Goal: Find specific page/section: Find specific page/section

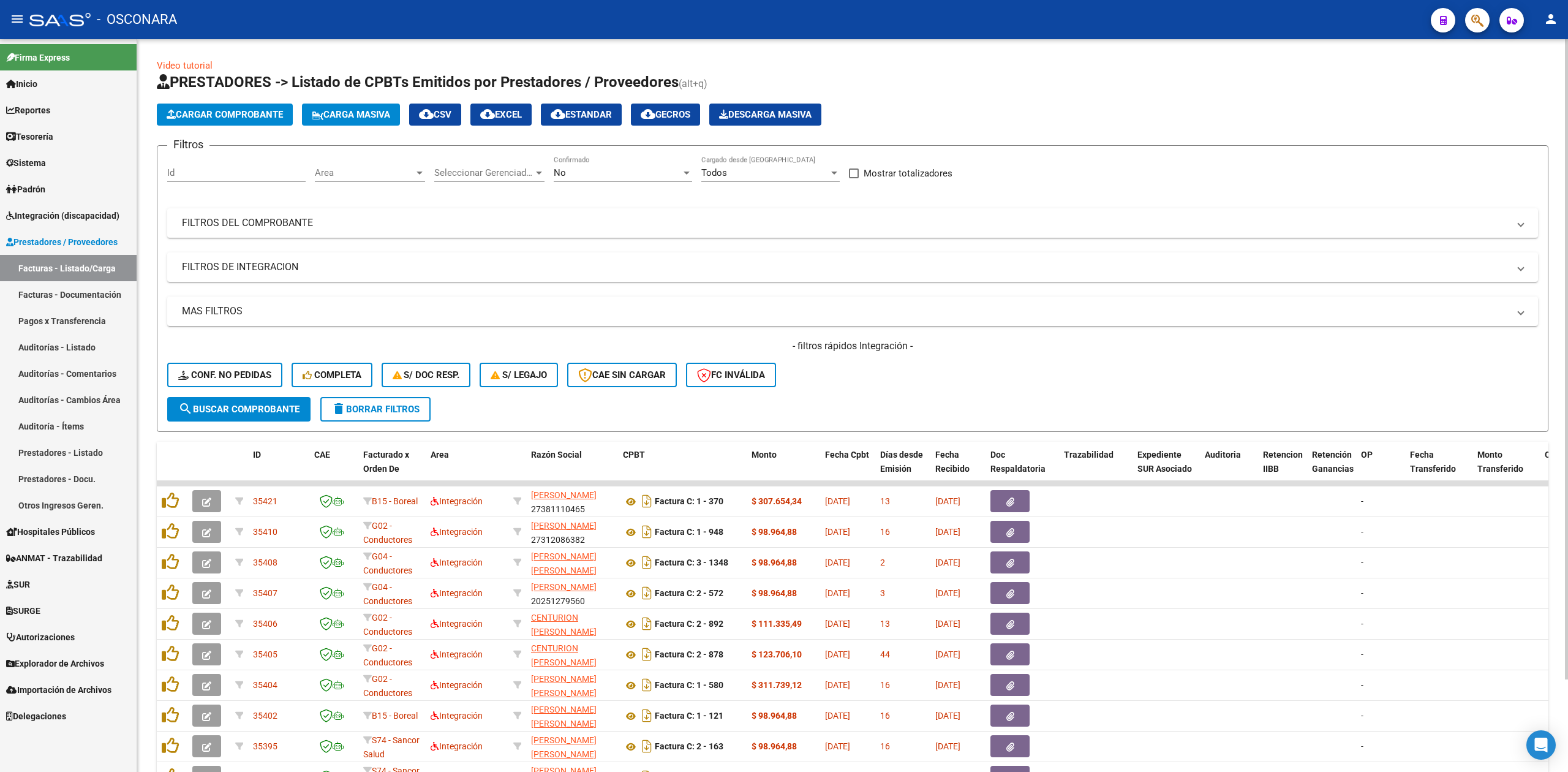
click at [862, 73] on h1 "PRESTADORES -> Listado de CPBTs Emitidos por Prestadores / Proveedores (alt+q)" at bounding box center [852, 83] width 1392 height 21
click at [913, 391] on div "- filtros rápidos Integración - Conf. no pedidas Completa S/ Doc Resp. S/ legaj…" at bounding box center [852, 368] width 1371 height 58
click at [934, 398] on form "Filtros Id Area Area Seleccionar Gerenciador Seleccionar Gerenciador No Confirm…" at bounding box center [852, 289] width 1392 height 287
click at [1007, 87] on h1 "PRESTADORES -> Listado de CPBTs Emitidos por Prestadores / Proveedores (alt+q)" at bounding box center [852, 83] width 1392 height 21
click at [964, 387] on div "- filtros rápidos Integración - Conf. no pedidas Completa S/ Doc Resp. S/ legaj…" at bounding box center [852, 368] width 1371 height 58
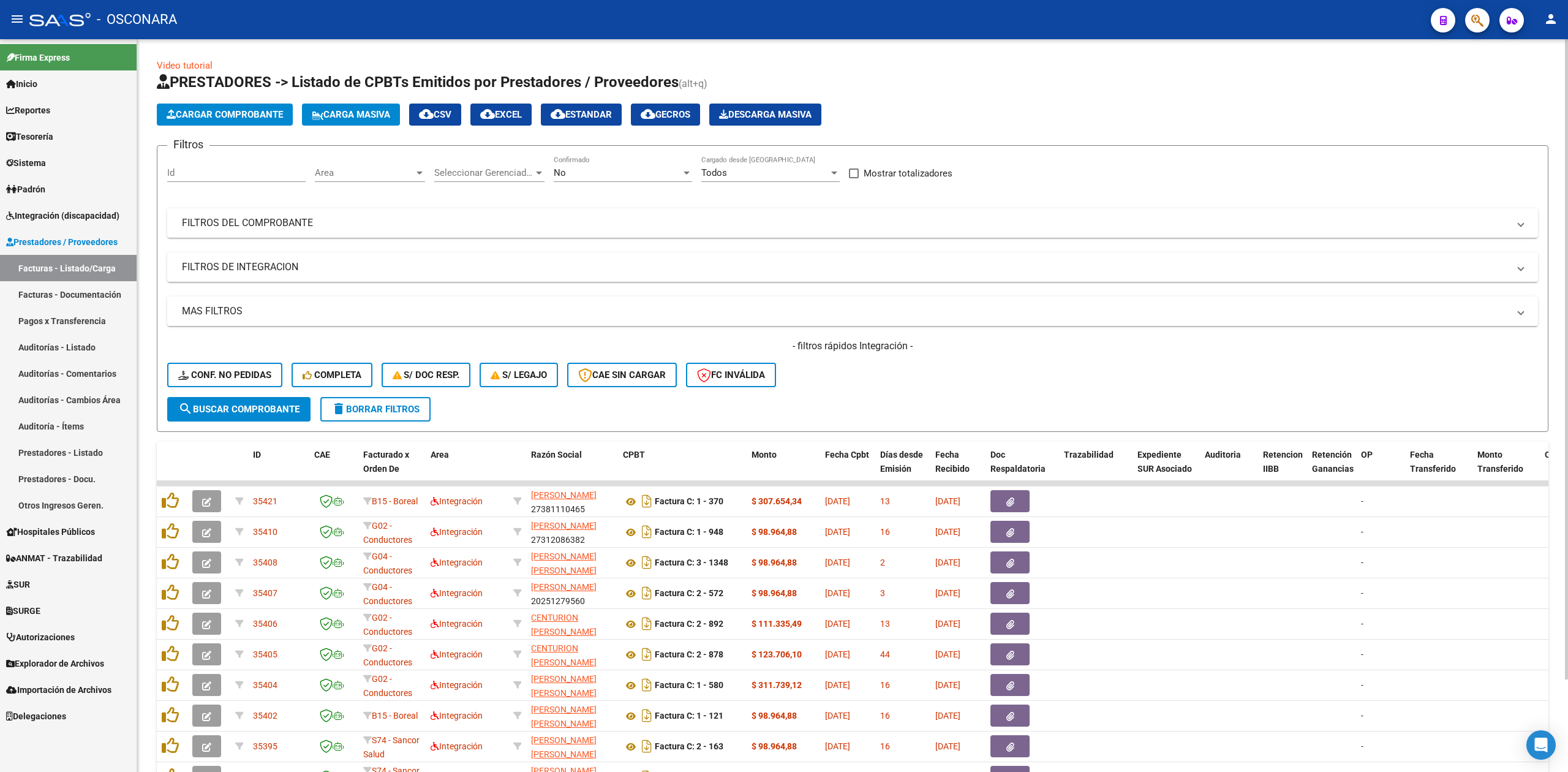
click at [845, 398] on form "Filtros Id Area Area Seleccionar Gerenciador Seleccionar Gerenciador No Confirm…" at bounding box center [852, 289] width 1392 height 287
click at [389, 169] on span "Area" at bounding box center [365, 172] width 100 height 11
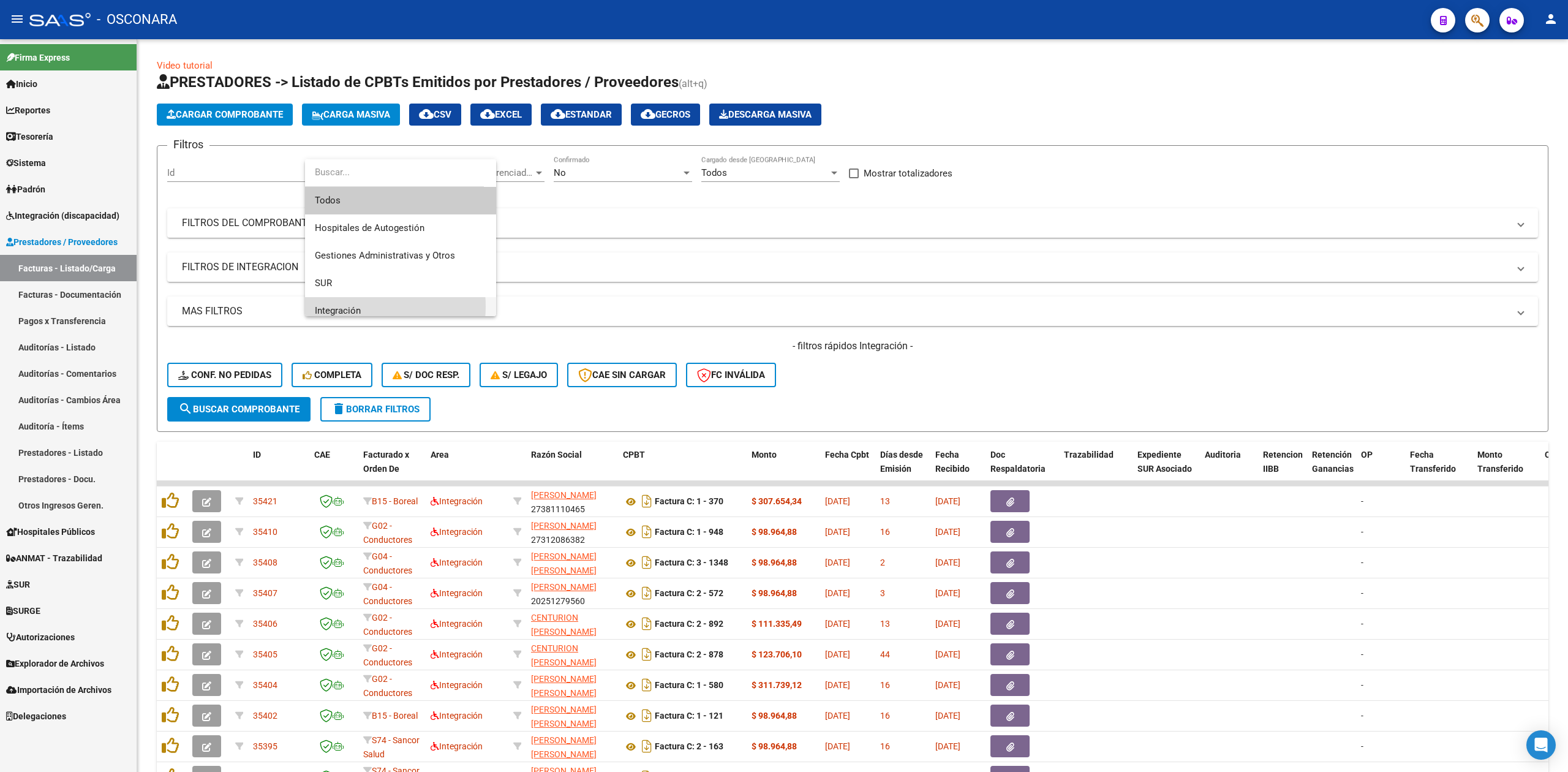
click at [363, 306] on span "Integración" at bounding box center [400, 311] width 171 height 28
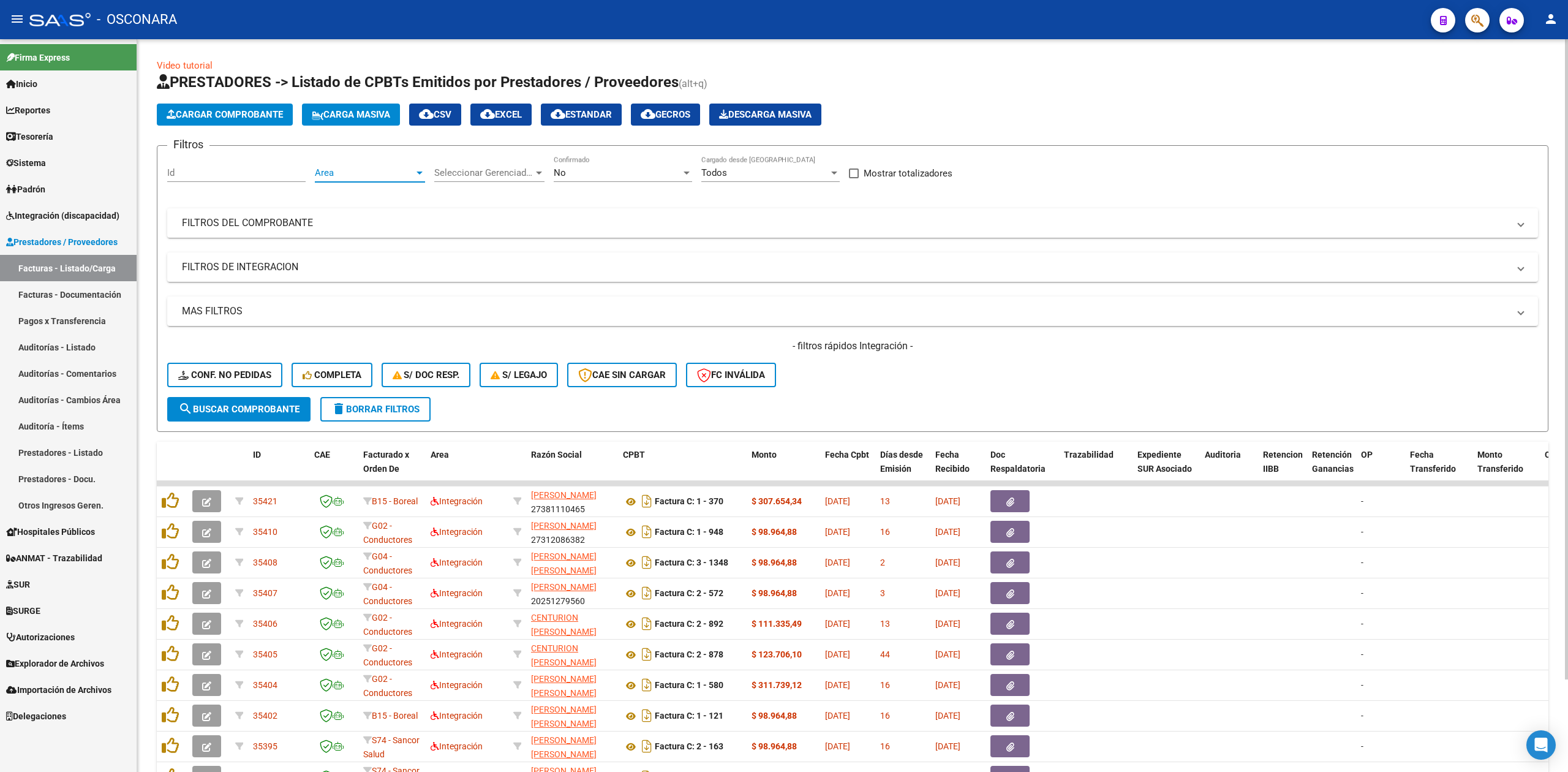
scroll to position [9, 0]
click at [284, 407] on span "search Buscar Comprobante" at bounding box center [239, 409] width 122 height 11
click at [449, 111] on span "cloud_download CSV" at bounding box center [435, 114] width 32 height 11
click at [860, 360] on div "- filtros rápidos Integración - Conf. no pedidas Completa S/ Doc Resp. S/ legaj…" at bounding box center [852, 368] width 1371 height 58
click at [427, 411] on button "delete Borrar Filtros" at bounding box center [376, 409] width 111 height 24
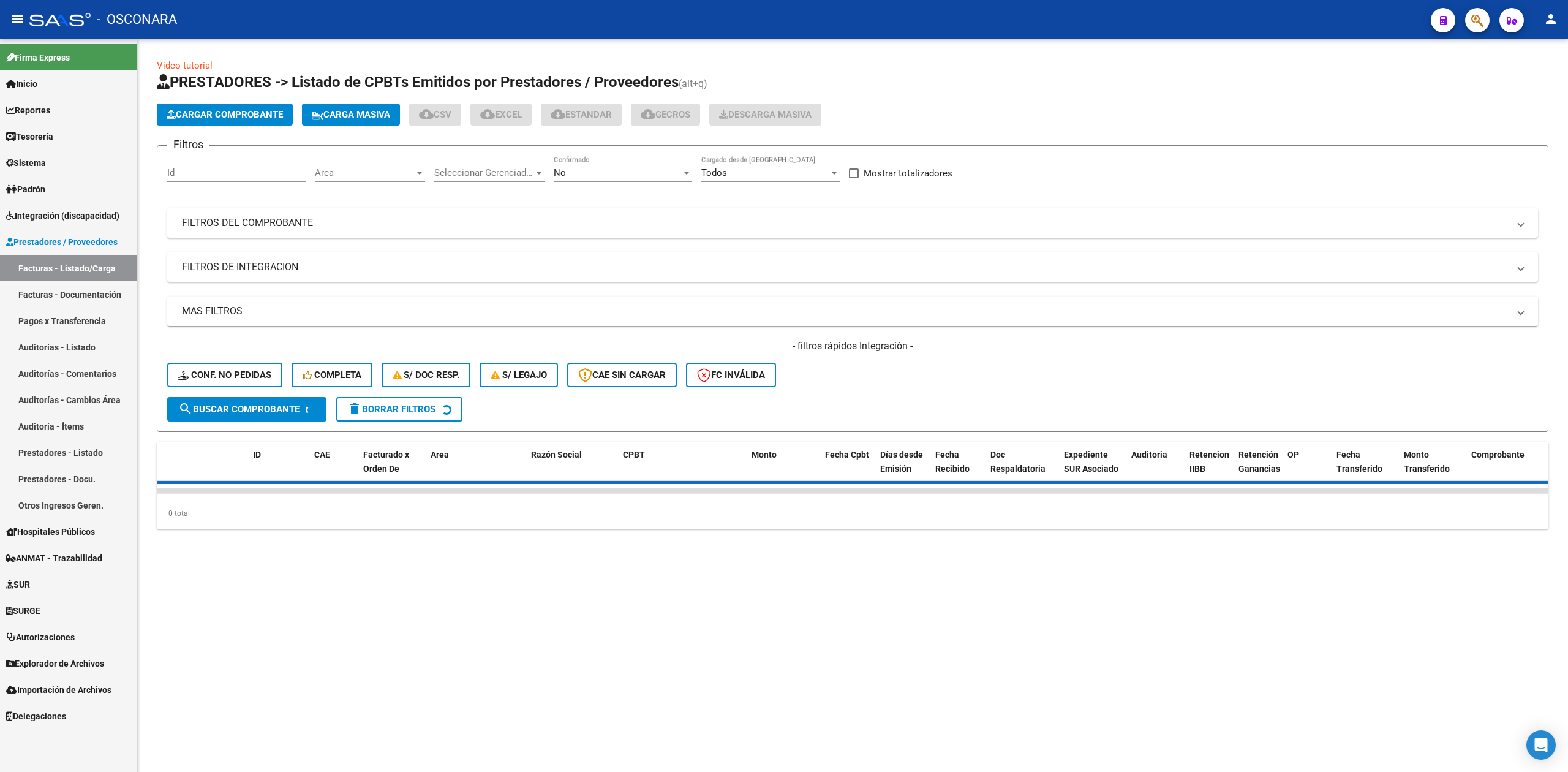
click at [257, 171] on input "Id" at bounding box center [236, 172] width 138 height 11
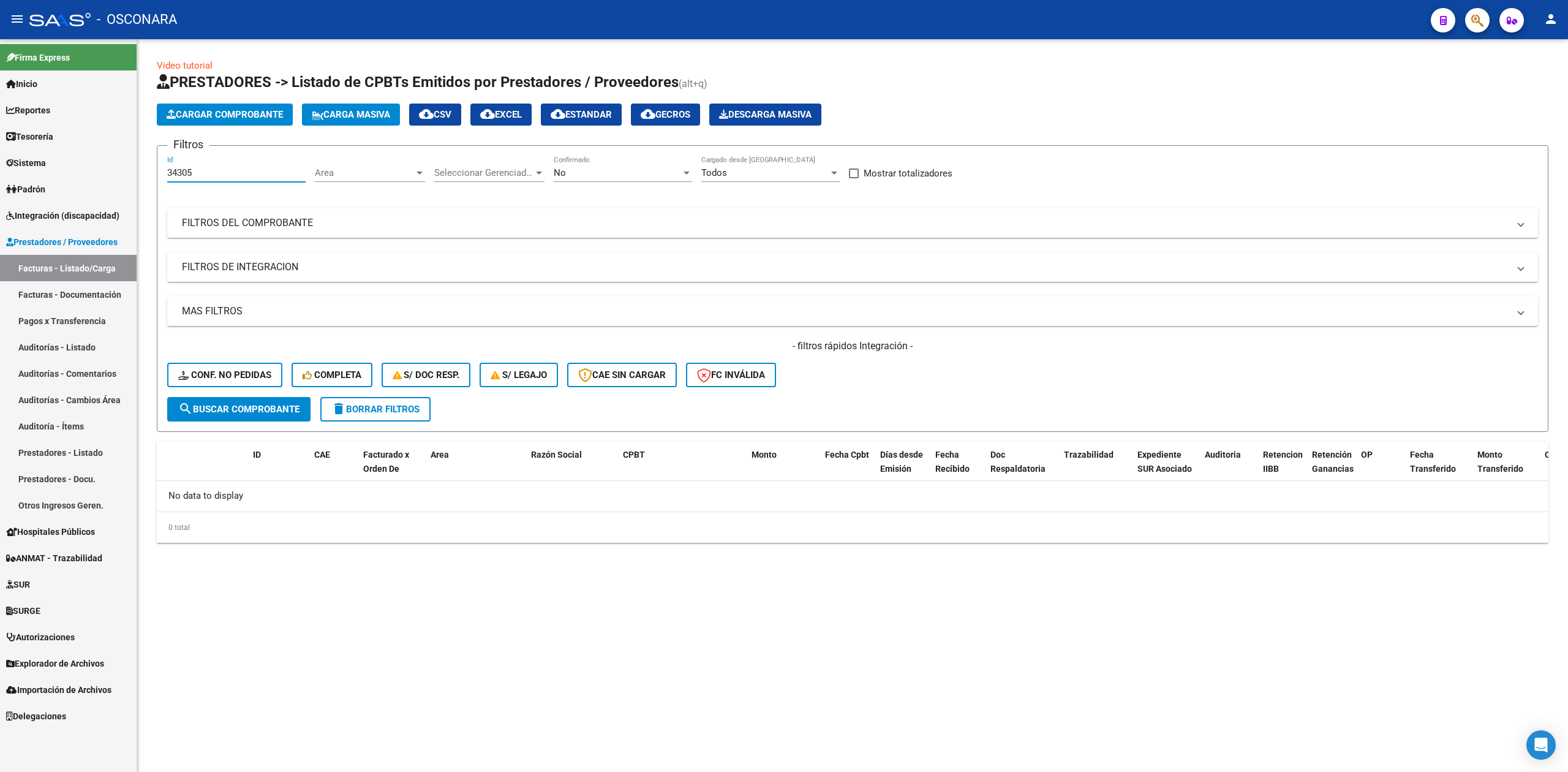
type input "34305"
click at [578, 172] on div "No" at bounding box center [617, 172] width 127 height 11
click at [580, 121] on span "Todos" at bounding box center [622, 118] width 138 height 28
click at [267, 404] on span "search Buscar Comprobante" at bounding box center [239, 409] width 122 height 11
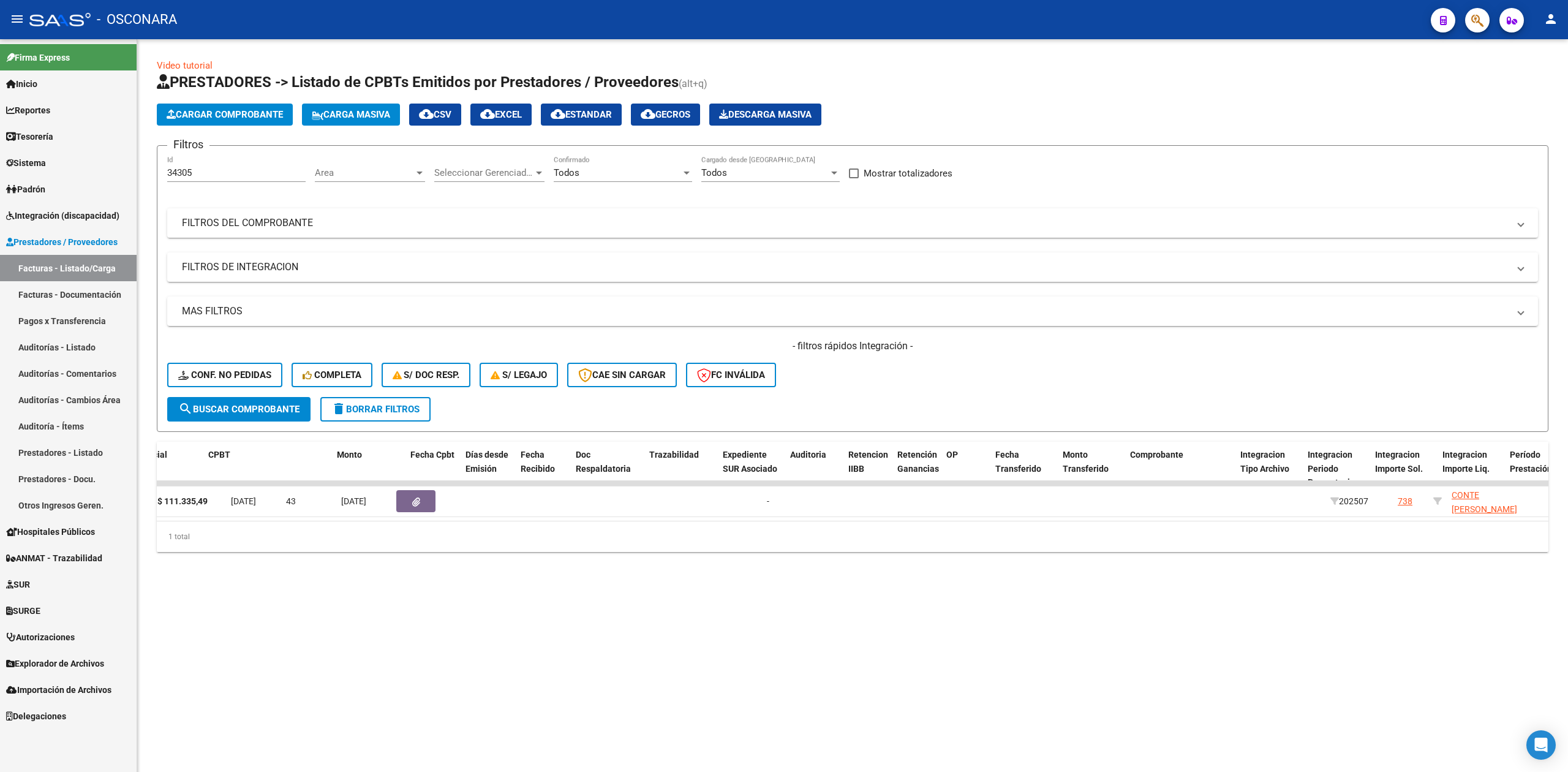
scroll to position [0, 0]
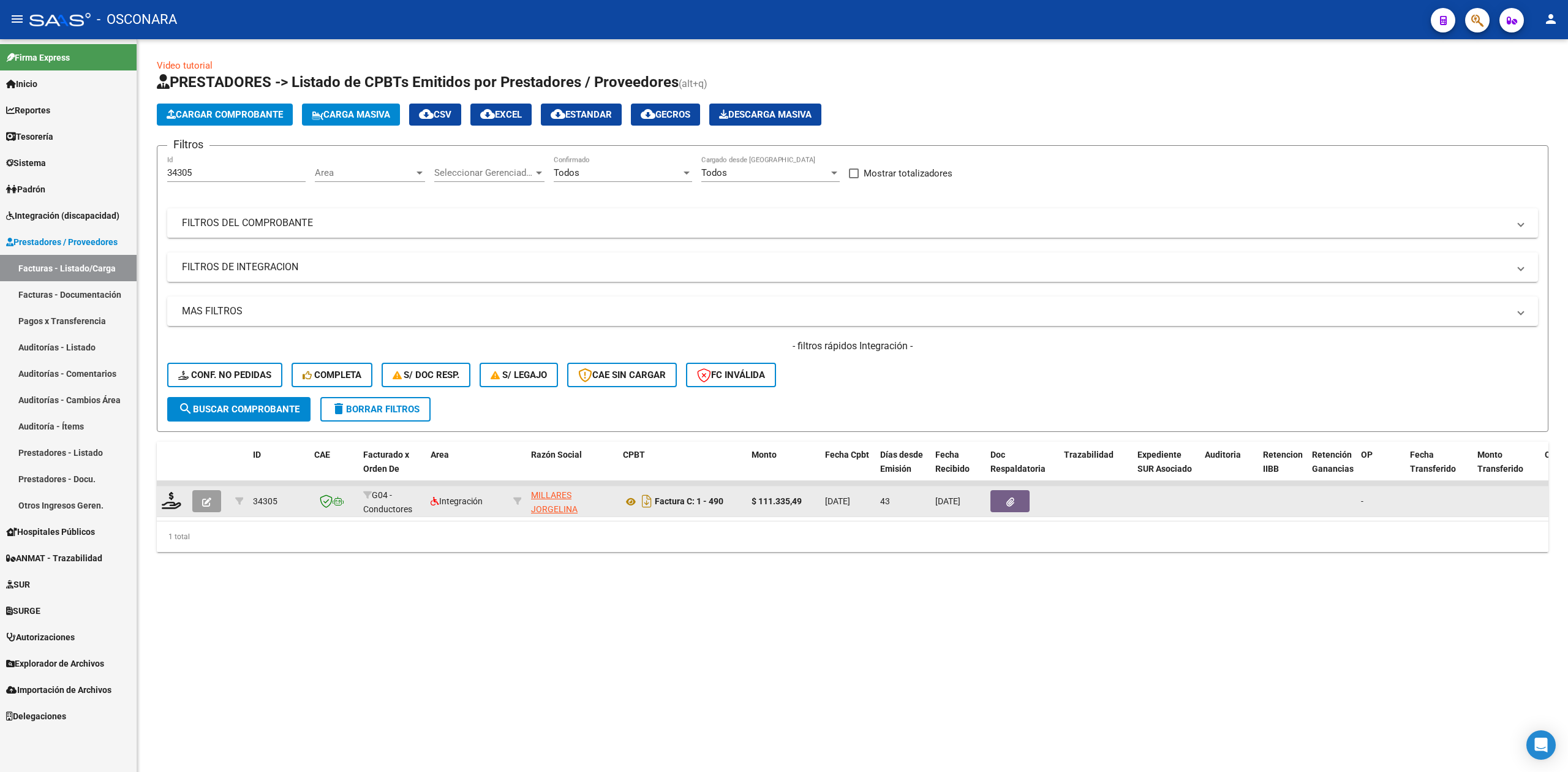
click at [1007, 497] on icon "button" at bounding box center [1010, 502] width 8 height 10
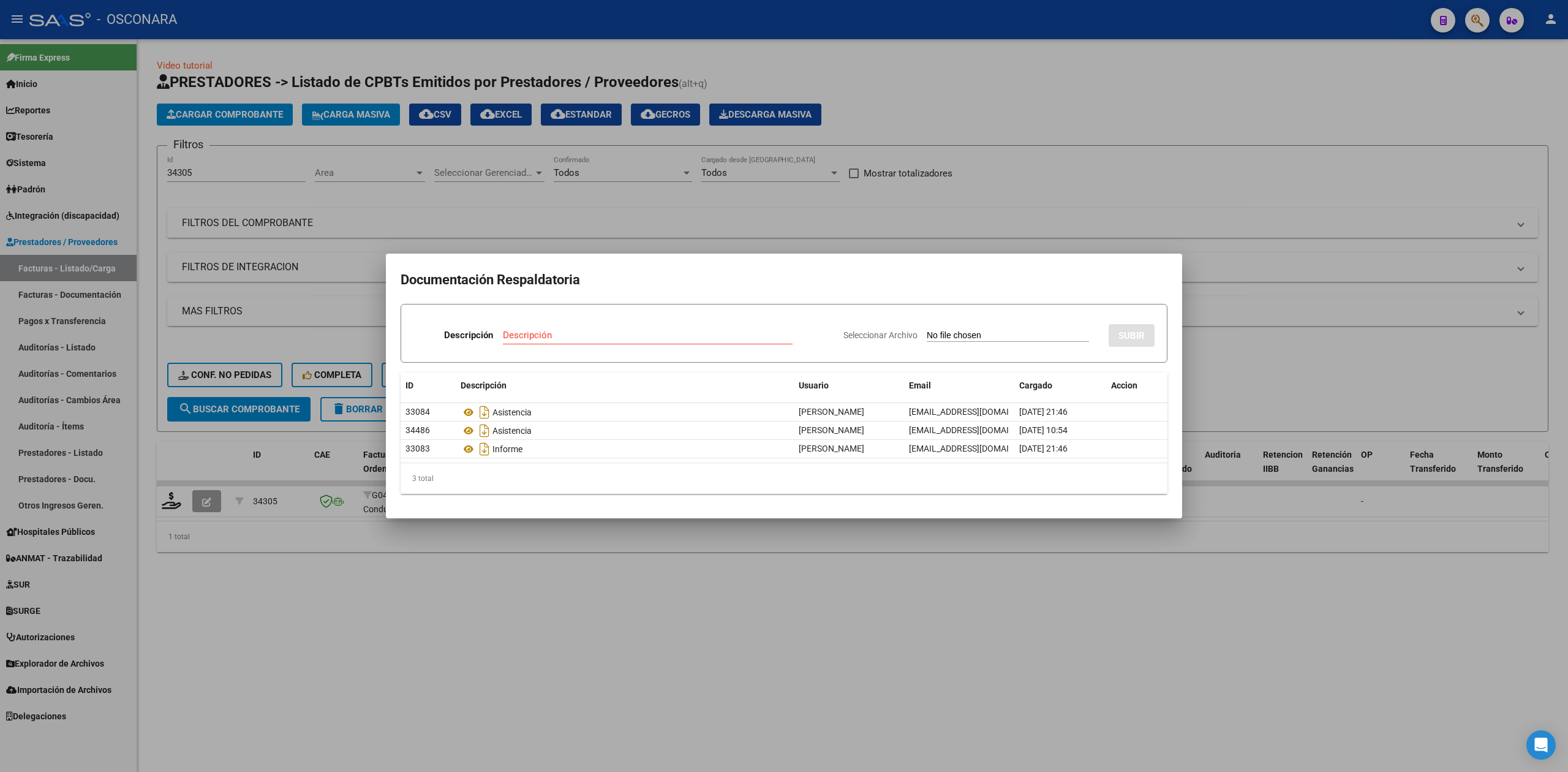
click at [756, 602] on div at bounding box center [784, 386] width 1568 height 772
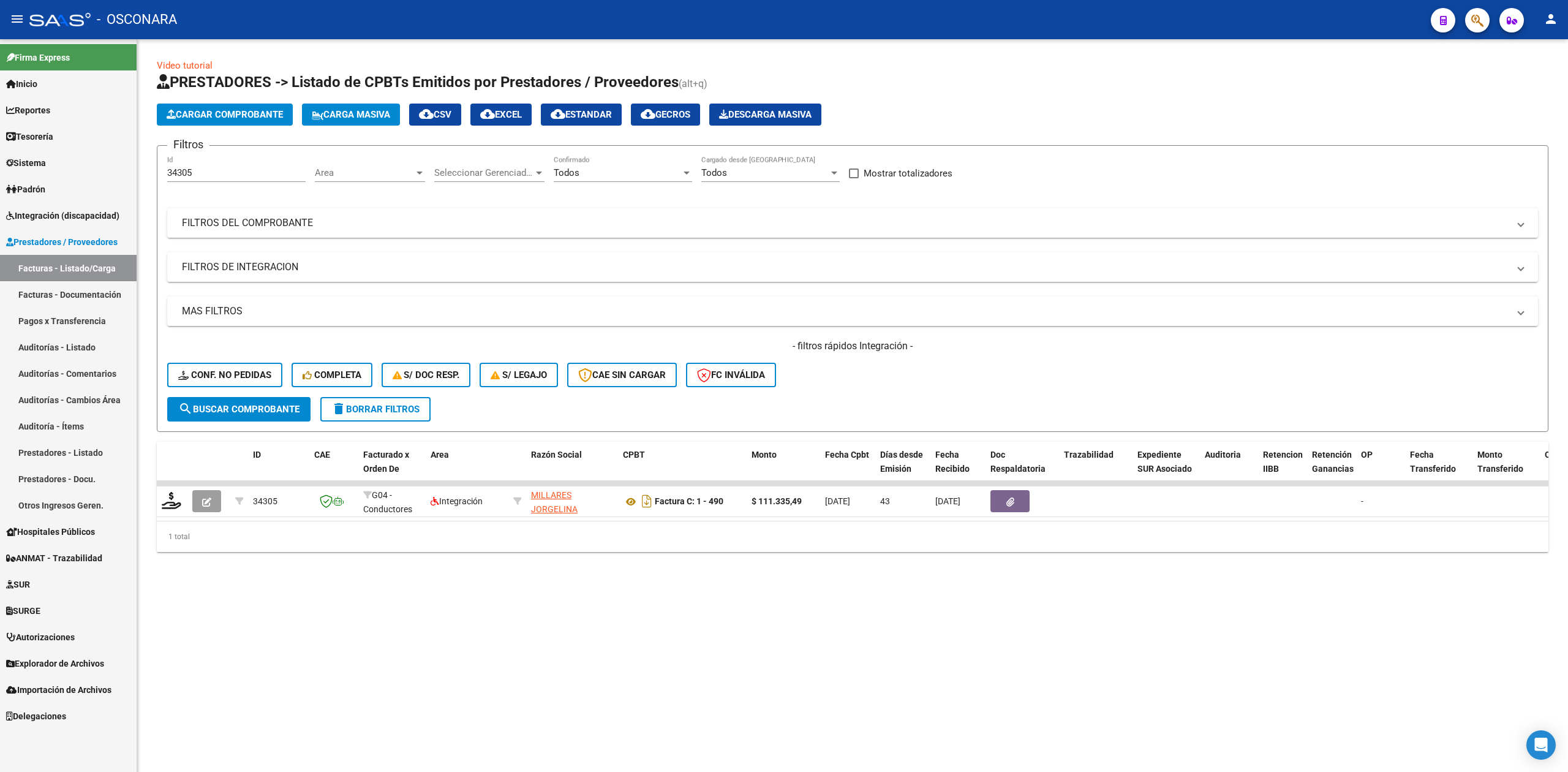
click at [356, 415] on button "delete Borrar Filtros" at bounding box center [376, 409] width 111 height 24
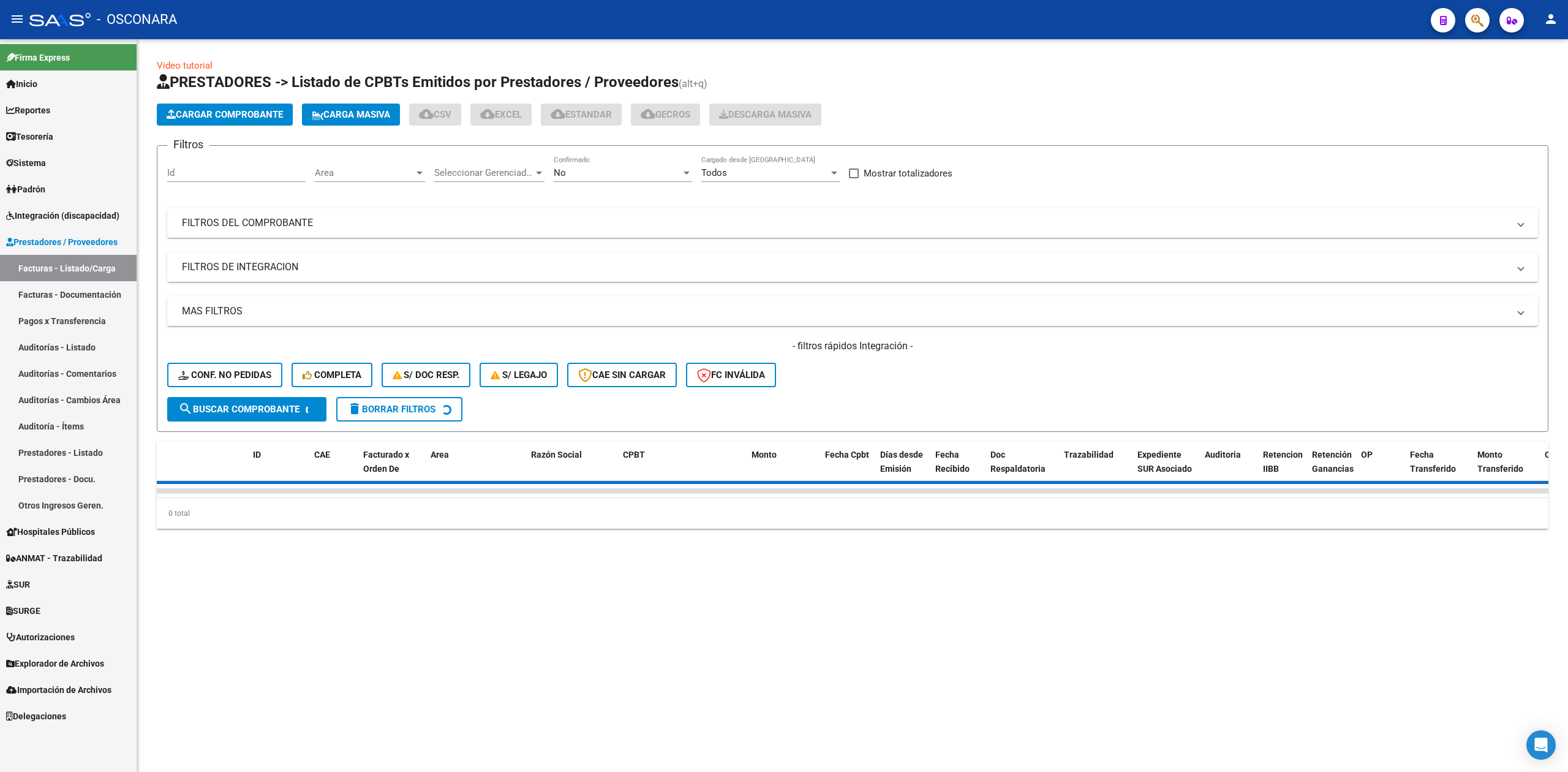
click at [319, 268] on mat-panel-title "FILTROS DE INTEGRACION" at bounding box center [845, 267] width 1326 height 13
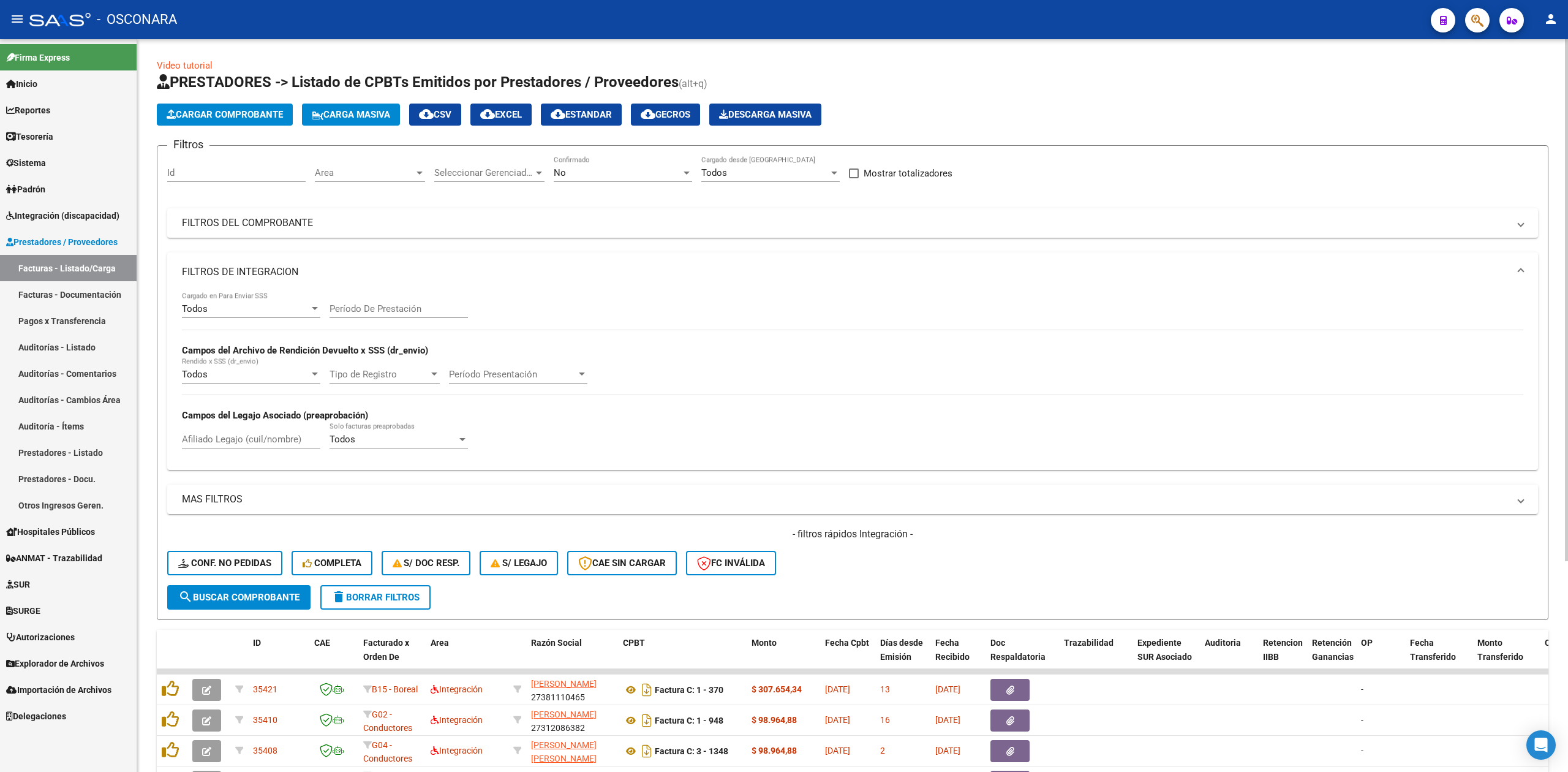
click at [265, 442] on input "Afiliado Legajo (cuil/nombre)" at bounding box center [251, 439] width 138 height 11
paste input "[PERSON_NAME]"
type input "[PERSON_NAME]"
click at [576, 168] on div "No" at bounding box center [617, 172] width 127 height 11
click at [582, 121] on span "Todos" at bounding box center [622, 118] width 138 height 28
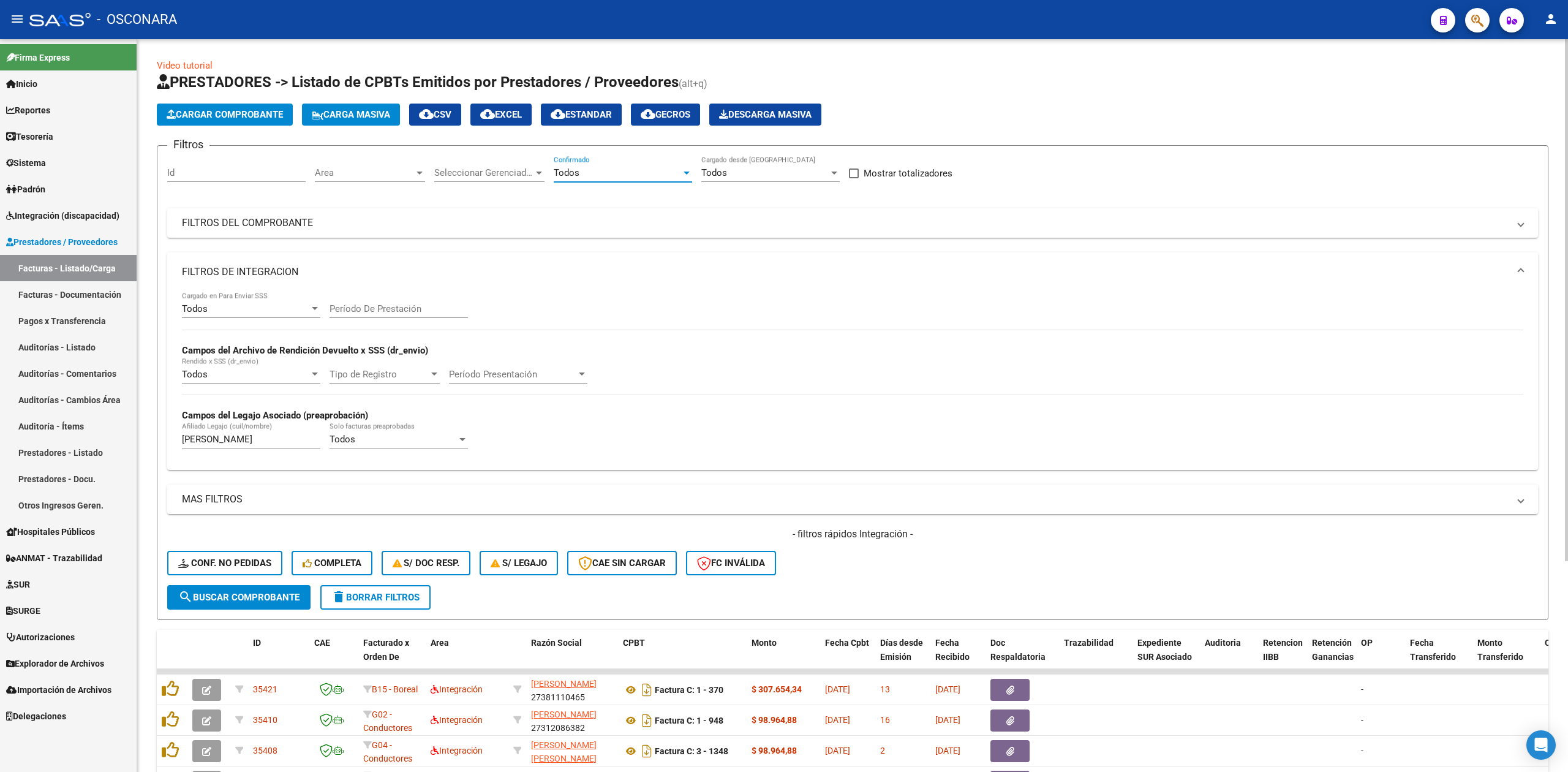
click at [282, 597] on span "search Buscar Comprobante" at bounding box center [239, 597] width 122 height 11
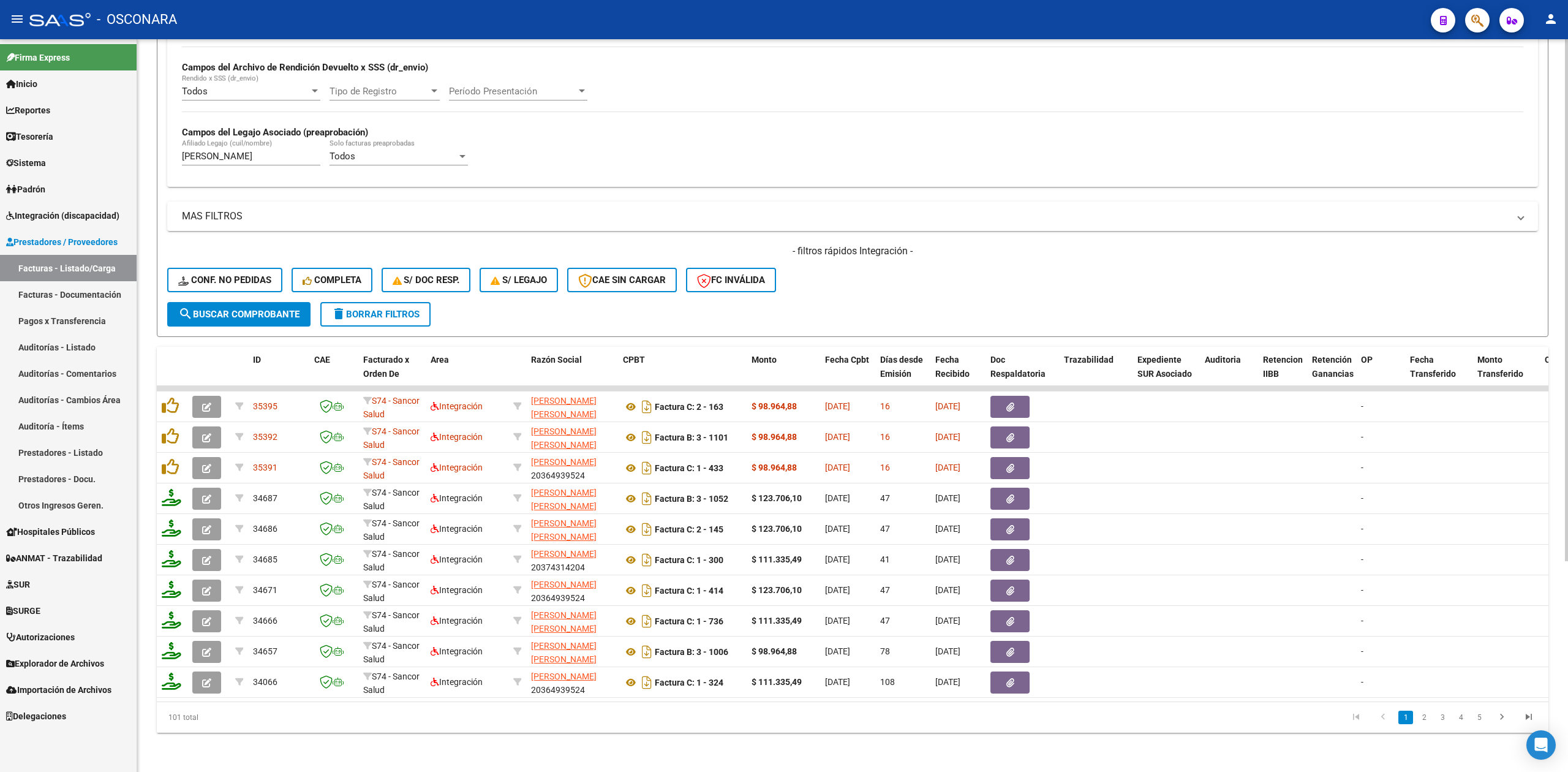
click at [621, 310] on form "Filtros Id Area Area Seleccionar Gerenciador Seleccionar Gerenciador Todos Conf…" at bounding box center [852, 100] width 1392 height 475
